Goal: Find specific page/section: Find specific page/section

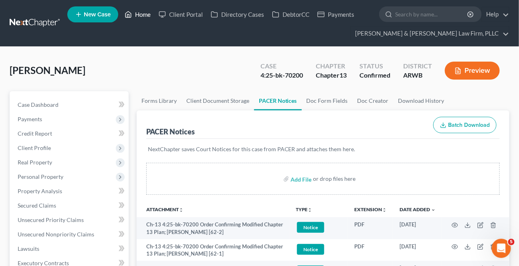
click at [130, 11] on icon at bounding box center [128, 15] width 7 height 10
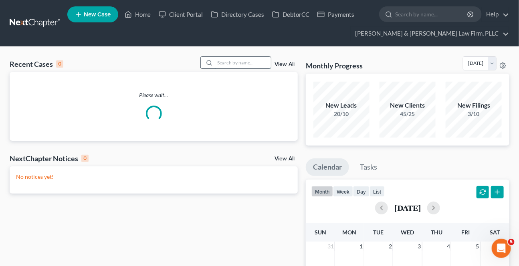
click at [223, 59] on input "search" at bounding box center [243, 63] width 56 height 12
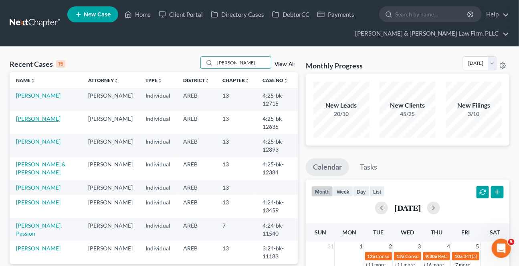
type input "[PERSON_NAME]"
click at [35, 120] on link "[PERSON_NAME]" at bounding box center [38, 118] width 44 height 7
select select "4"
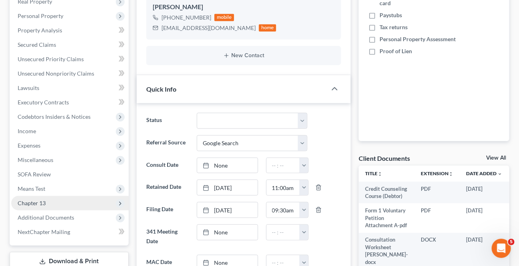
scroll to position [182, 0]
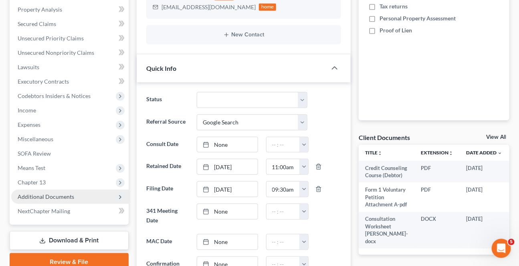
click at [76, 191] on span "Additional Documents" at bounding box center [69, 197] width 117 height 14
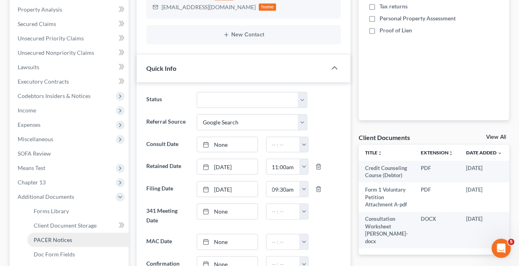
click at [78, 239] on link "PACER Notices" at bounding box center [77, 240] width 101 height 14
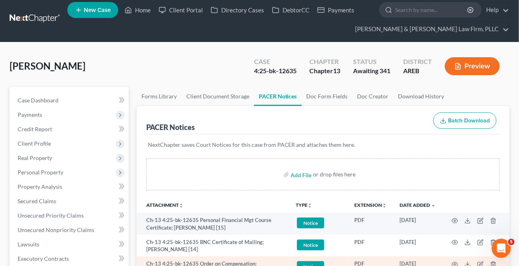
scroll to position [2, 0]
